Goal: Task Accomplishment & Management: Complete application form

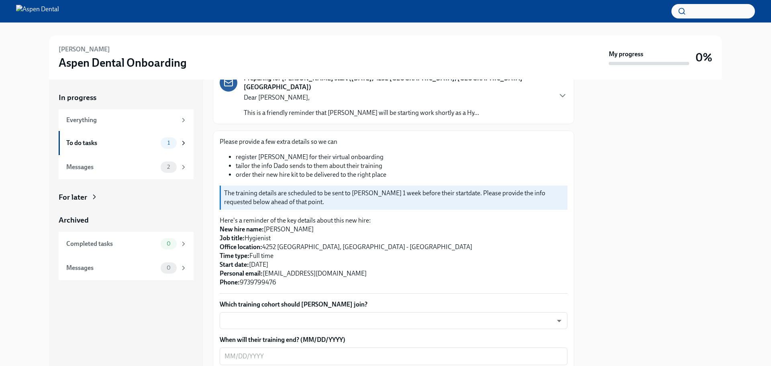
scroll to position [161, 0]
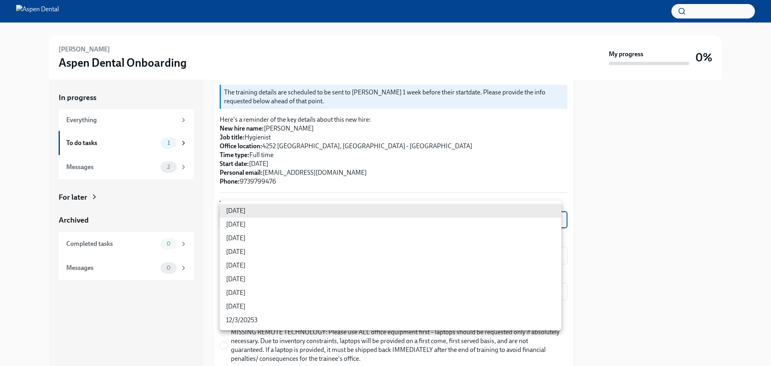
click at [552, 208] on body "[PERSON_NAME] Aspen Dental Onboarding My progress 0% In progress Everything To …" at bounding box center [385, 183] width 771 height 366
click at [235, 269] on li "[DATE]" at bounding box center [391, 266] width 342 height 14
type input "3nUBSyPo1"
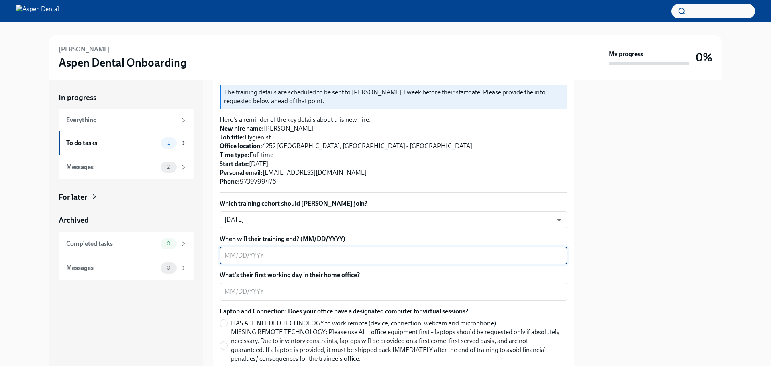
click at [552, 251] on textarea "When will their training end? (MM/DD/YYYY)" at bounding box center [393, 256] width 338 height 10
type textarea "0"
click at [273, 279] on textarea "What's their first working day in their home office?" at bounding box center [393, 292] width 338 height 10
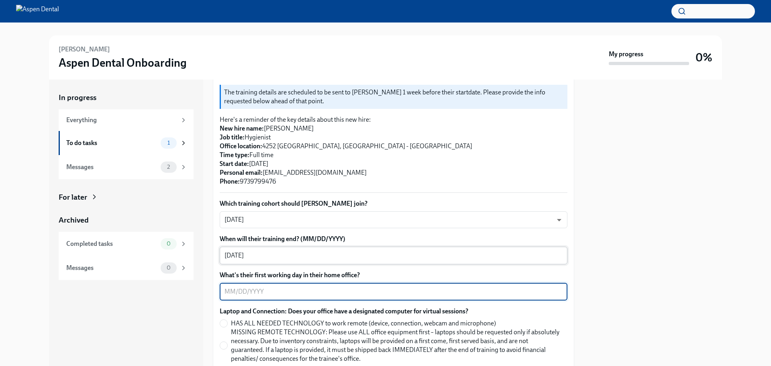
click at [265, 251] on textarea "[DATE]" at bounding box center [393, 256] width 338 height 10
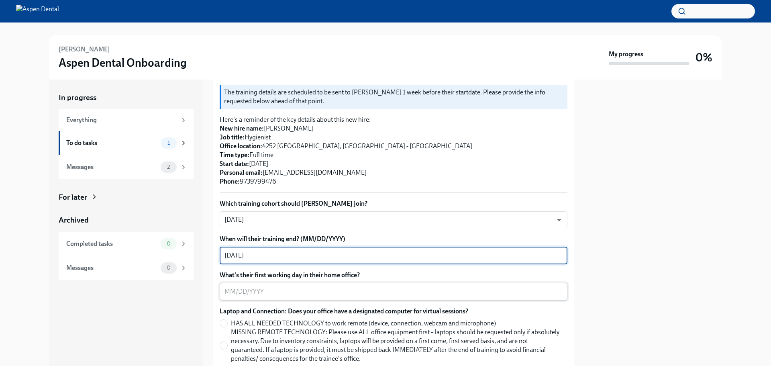
type textarea "[DATE]"
drag, startPoint x: 242, startPoint y: 281, endPoint x: 239, endPoint y: 278, distance: 4.3
click at [241, 279] on textarea "What's their first working day in their home office?" at bounding box center [393, 292] width 338 height 10
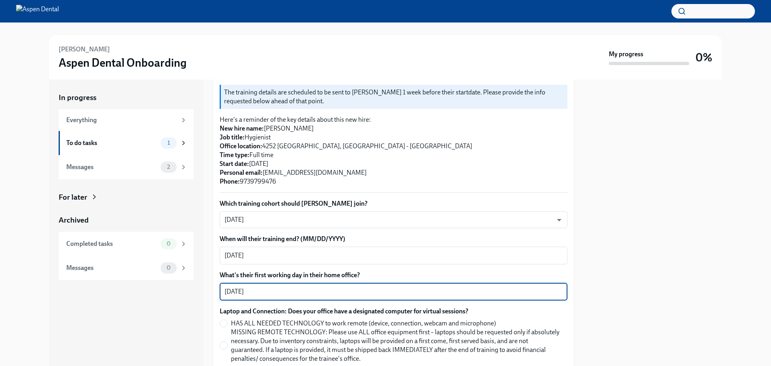
type textarea "[DATE]"
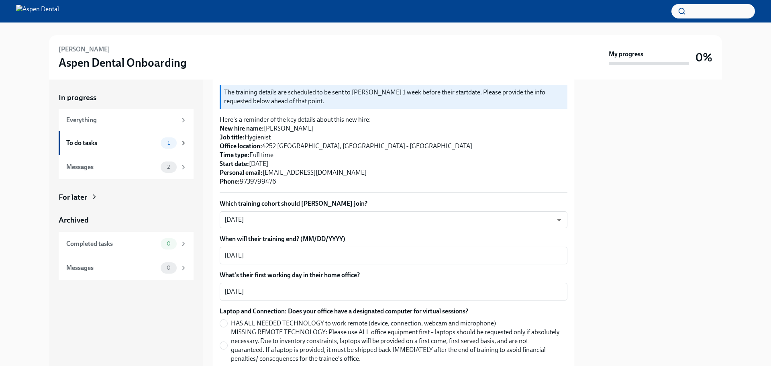
click at [616, 251] on div at bounding box center [653, 222] width 138 height 286
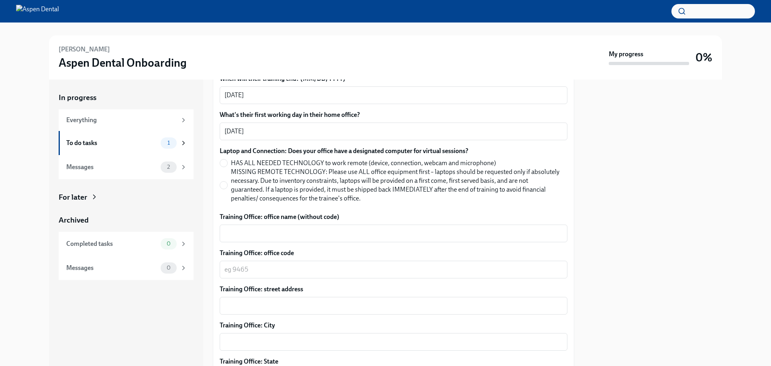
scroll to position [321, 0]
click at [293, 228] on textarea "Training Office: office name (without code)" at bounding box center [393, 233] width 338 height 10
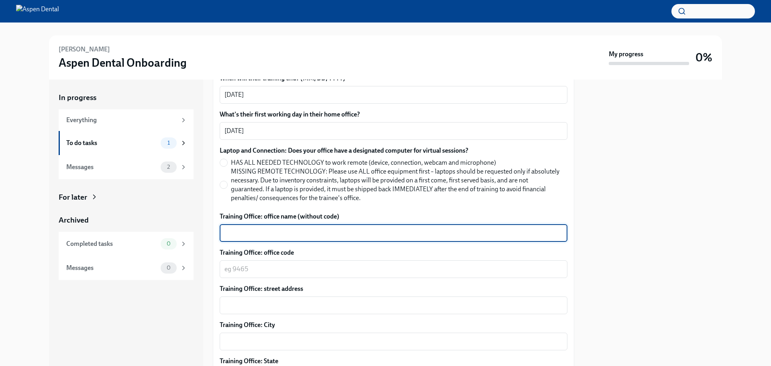
click at [616, 134] on div at bounding box center [653, 222] width 138 height 286
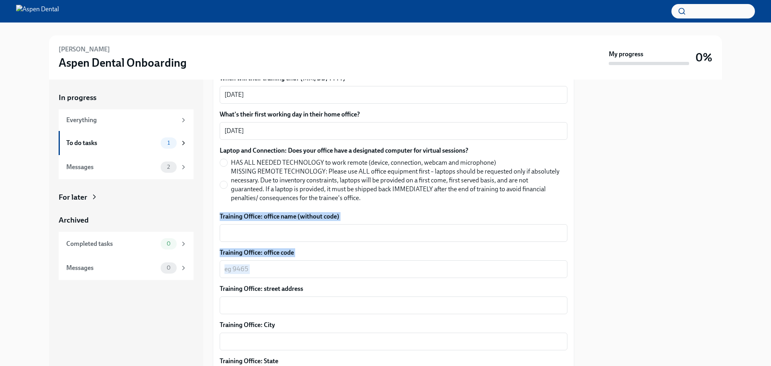
drag, startPoint x: 571, startPoint y: 198, endPoint x: 575, endPoint y: 249, distance: 50.7
click at [575, 249] on div "In progress Everything To do tasks 1 Messages 2 For later Archived Completed ta…" at bounding box center [385, 222] width 673 height 286
